Goal: Check status

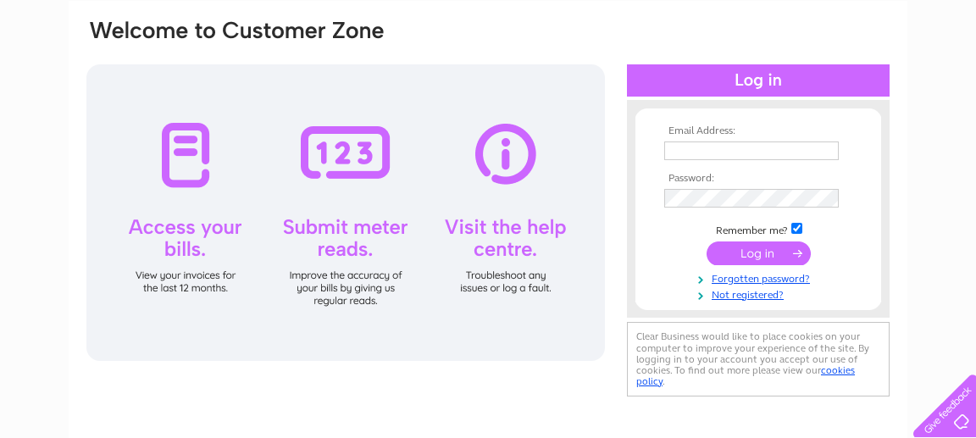
scroll to position [155, 0]
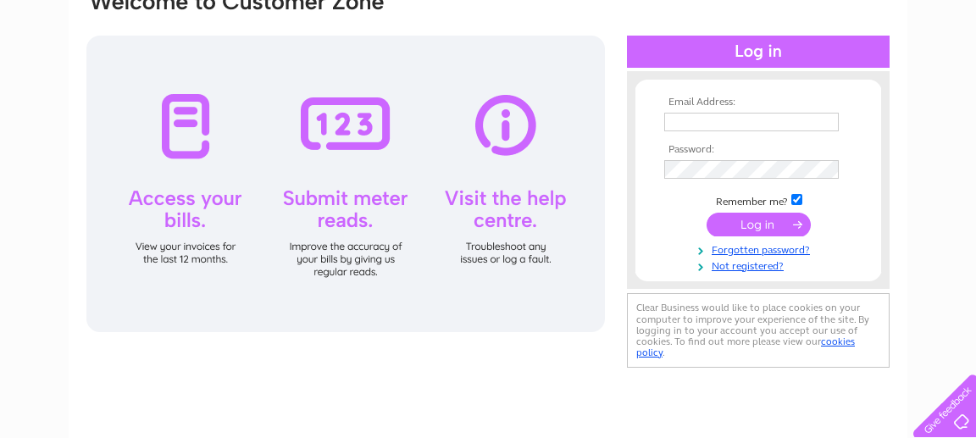
type input "charlie.edmunds@btinternet.com"
click at [754, 222] on input "submit" at bounding box center [759, 225] width 104 height 24
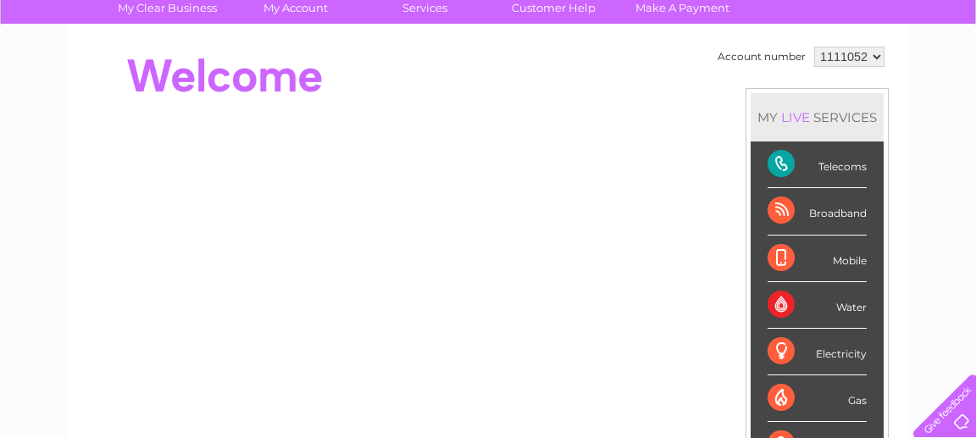
scroll to position [136, 0]
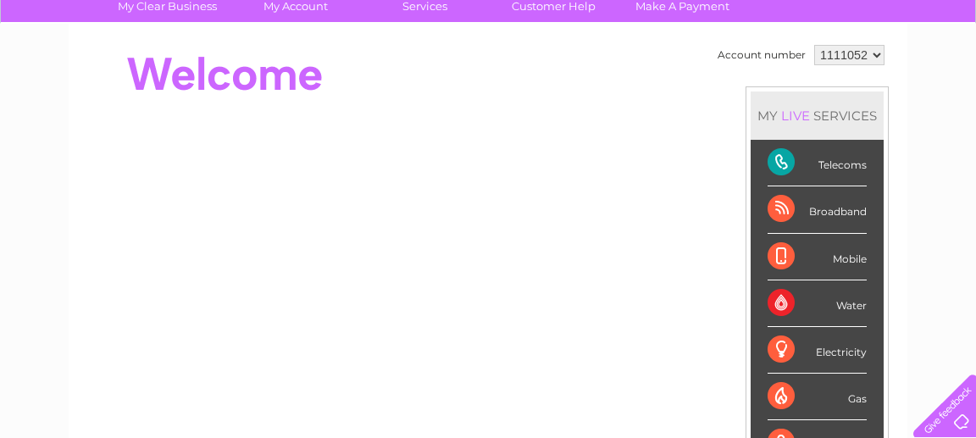
click at [832, 166] on div "Telecoms" at bounding box center [817, 163] width 99 height 47
click at [783, 165] on div "Telecoms" at bounding box center [817, 163] width 99 height 47
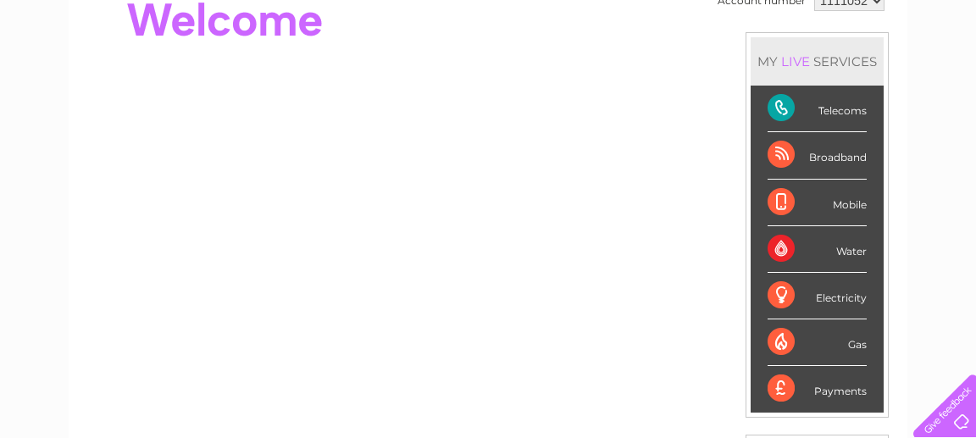
scroll to position [187, 0]
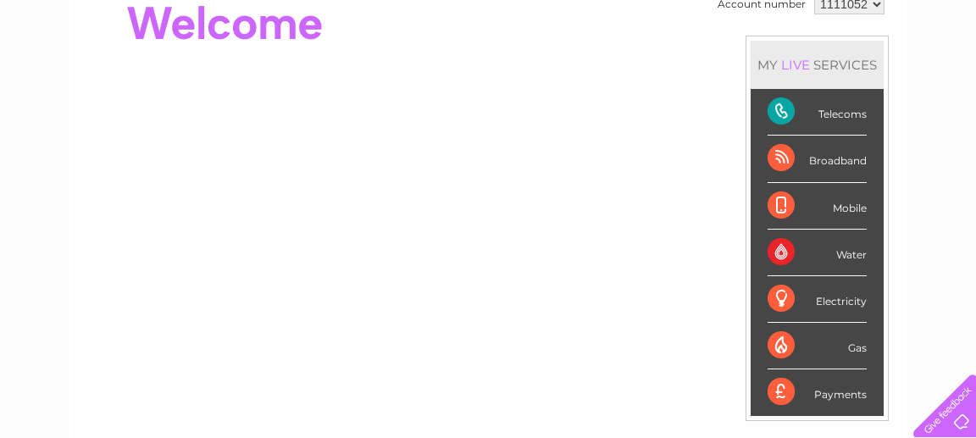
click at [775, 112] on div "Telecoms" at bounding box center [817, 112] width 99 height 47
click at [856, 112] on div "Telecoms" at bounding box center [817, 112] width 99 height 47
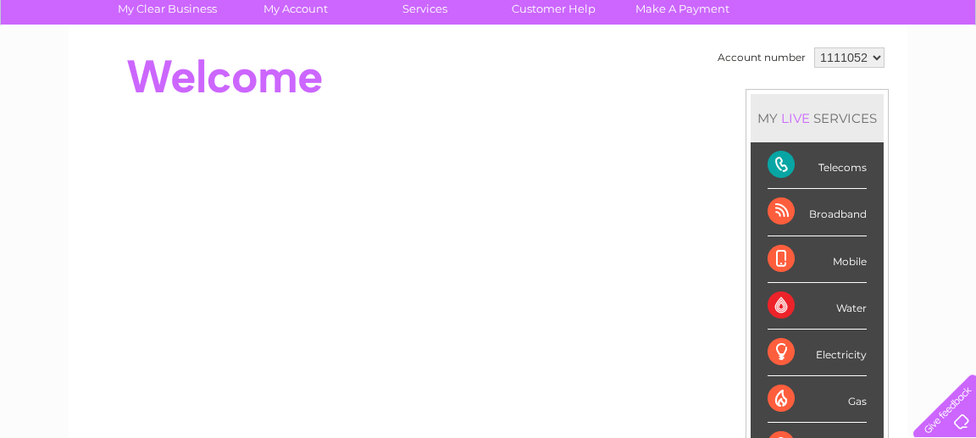
scroll to position [127, 0]
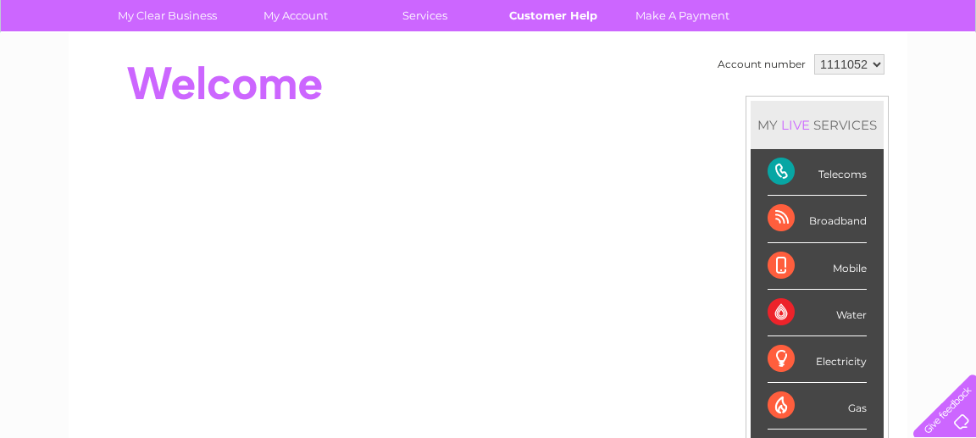
click at [582, 19] on link "Customer Help" at bounding box center [554, 15] width 140 height 31
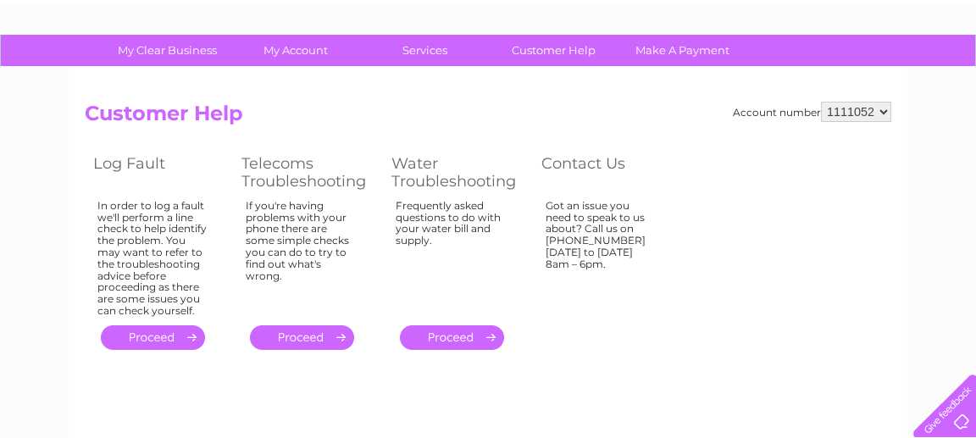
scroll to position [102, 0]
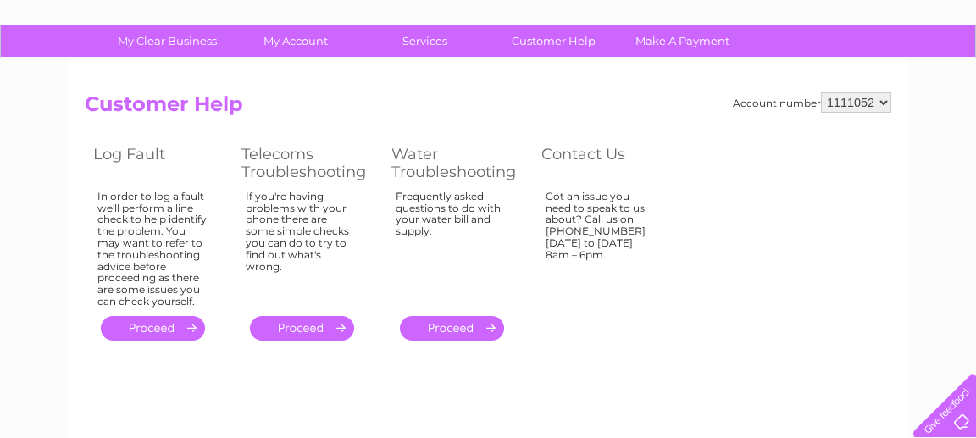
click at [159, 324] on link "." at bounding box center [153, 328] width 104 height 25
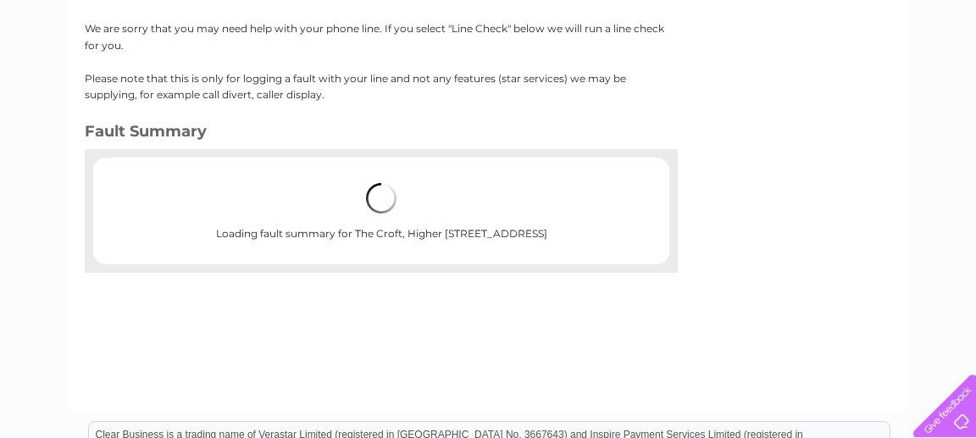
scroll to position [225, 0]
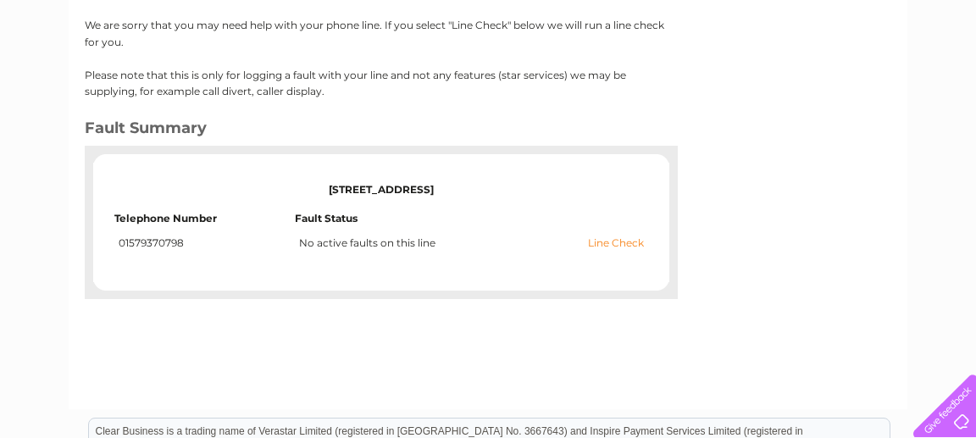
click at [623, 245] on link "Line Check" at bounding box center [616, 243] width 56 height 12
